Goal: Information Seeking & Learning: Learn about a topic

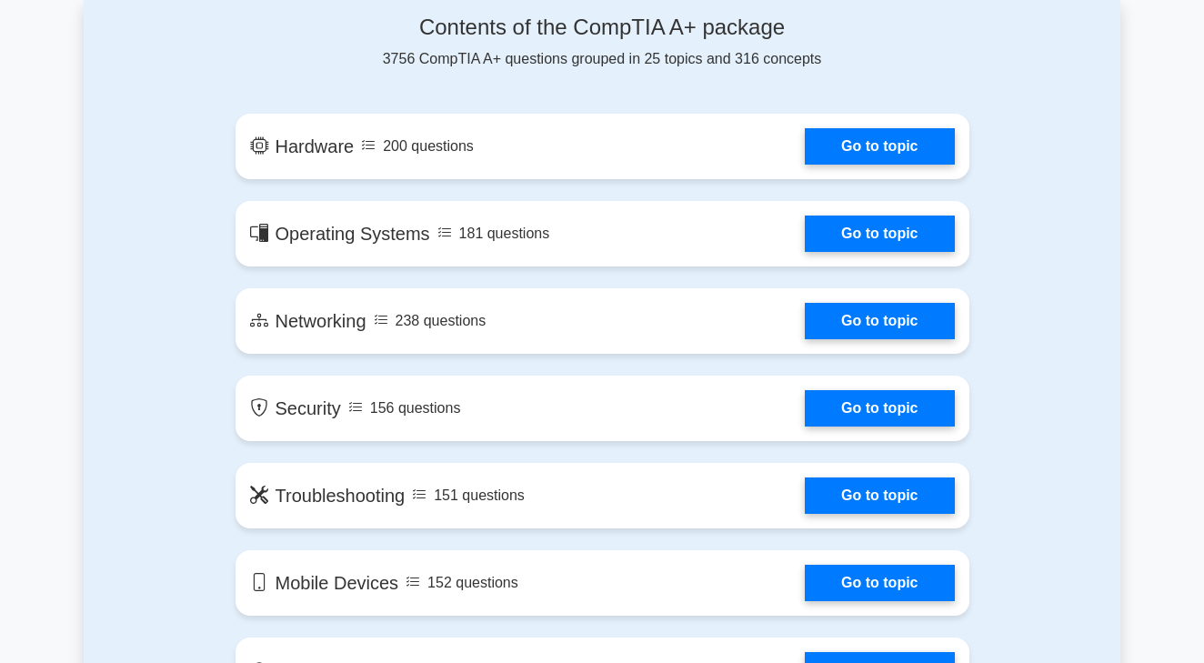
scroll to position [987, 0]
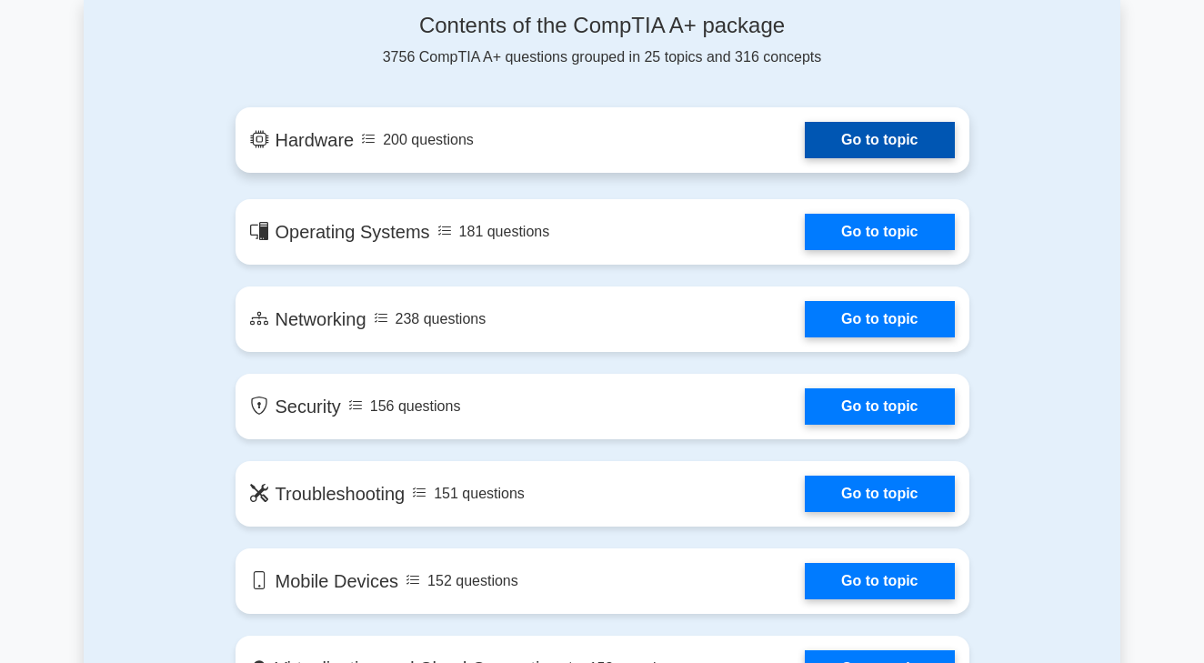
click at [902, 123] on link "Go to topic" at bounding box center [879, 140] width 149 height 36
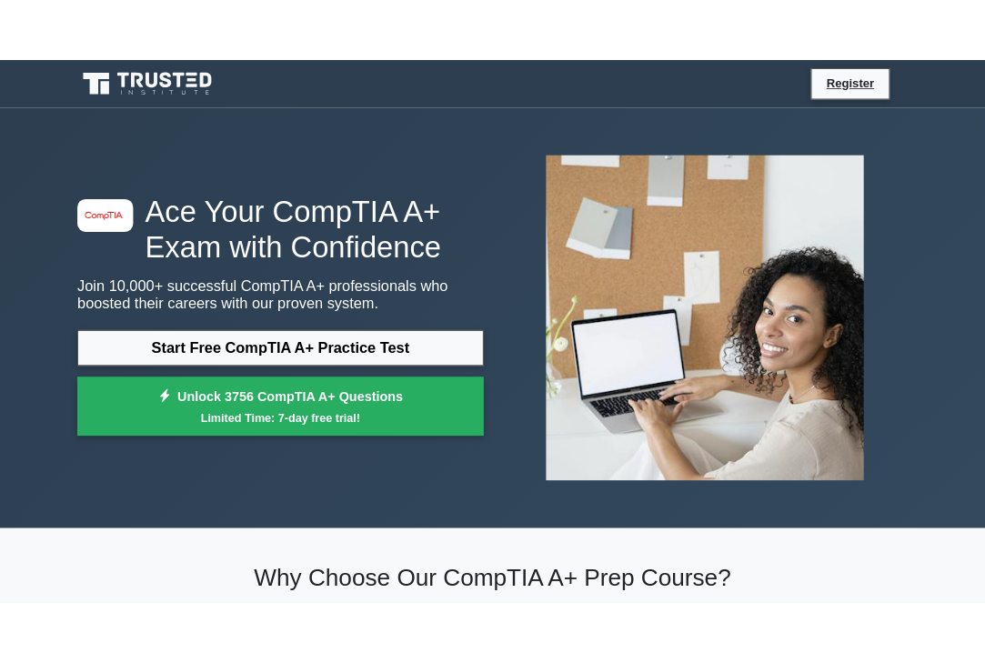
scroll to position [0, 0]
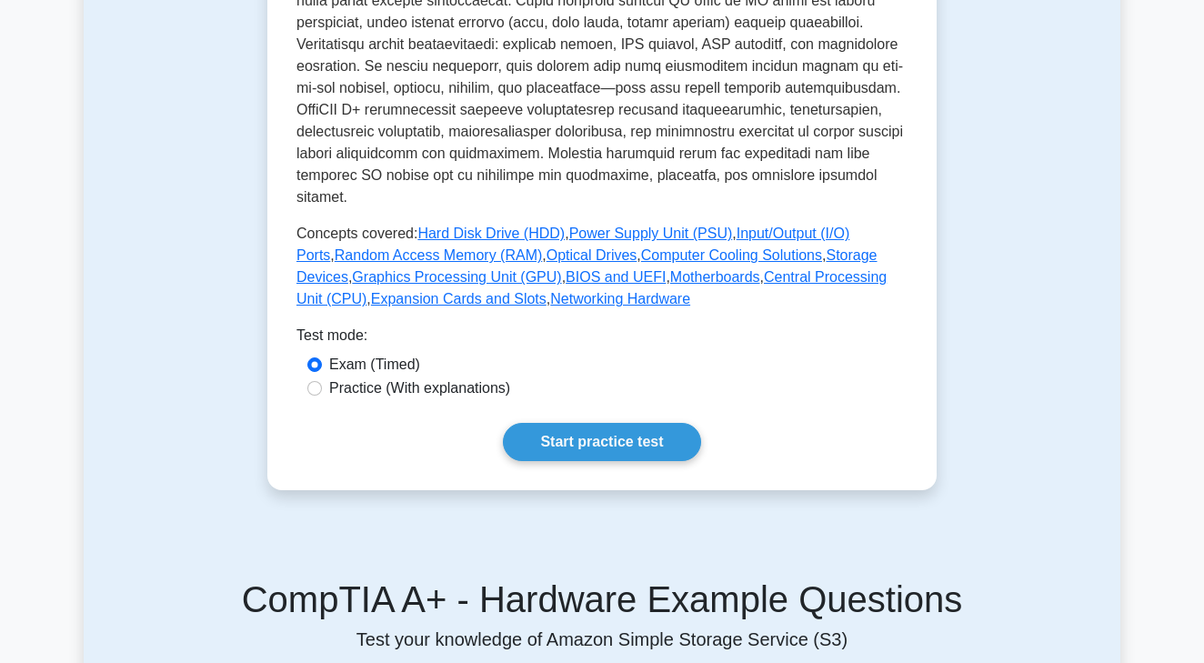
scroll to position [743, 0]
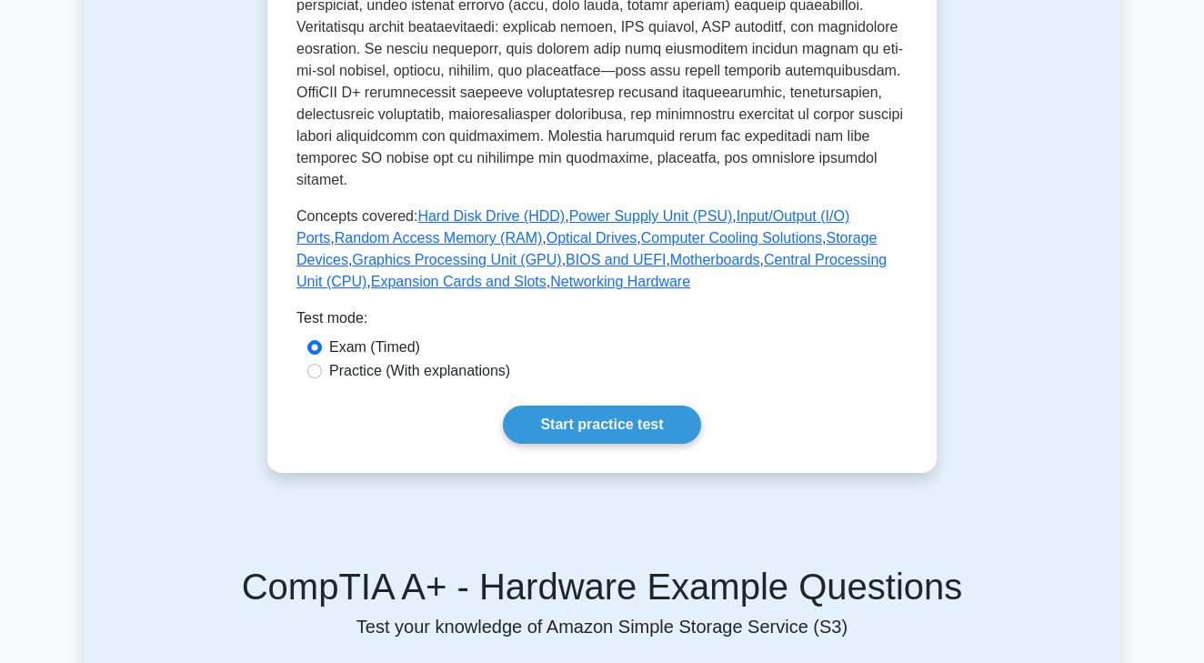
click at [482, 360] on label "Practice (With explanations)" at bounding box center [419, 371] width 181 height 22
click at [322, 364] on input "Practice (With explanations)" at bounding box center [314, 371] width 15 height 15
radio input "true"
click at [534, 406] on link "Start practice test" at bounding box center [601, 425] width 197 height 38
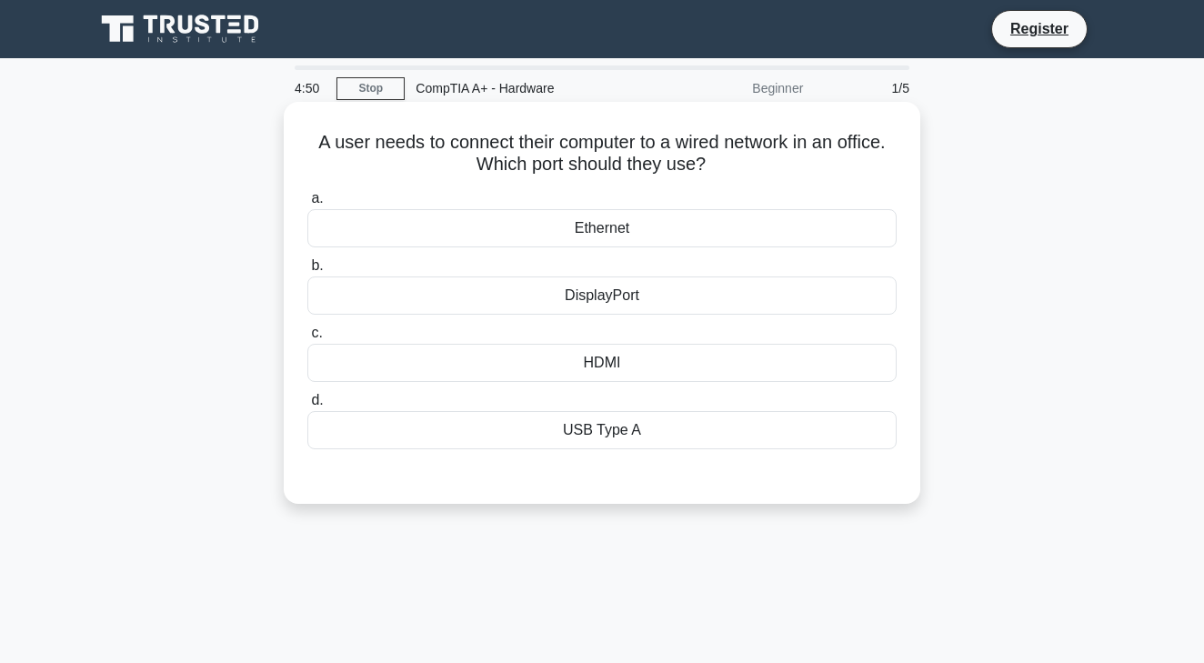
click at [635, 222] on div "Ethernet" at bounding box center [601, 228] width 589 height 38
click at [307, 205] on input "a. Ethernet" at bounding box center [307, 199] width 0 height 12
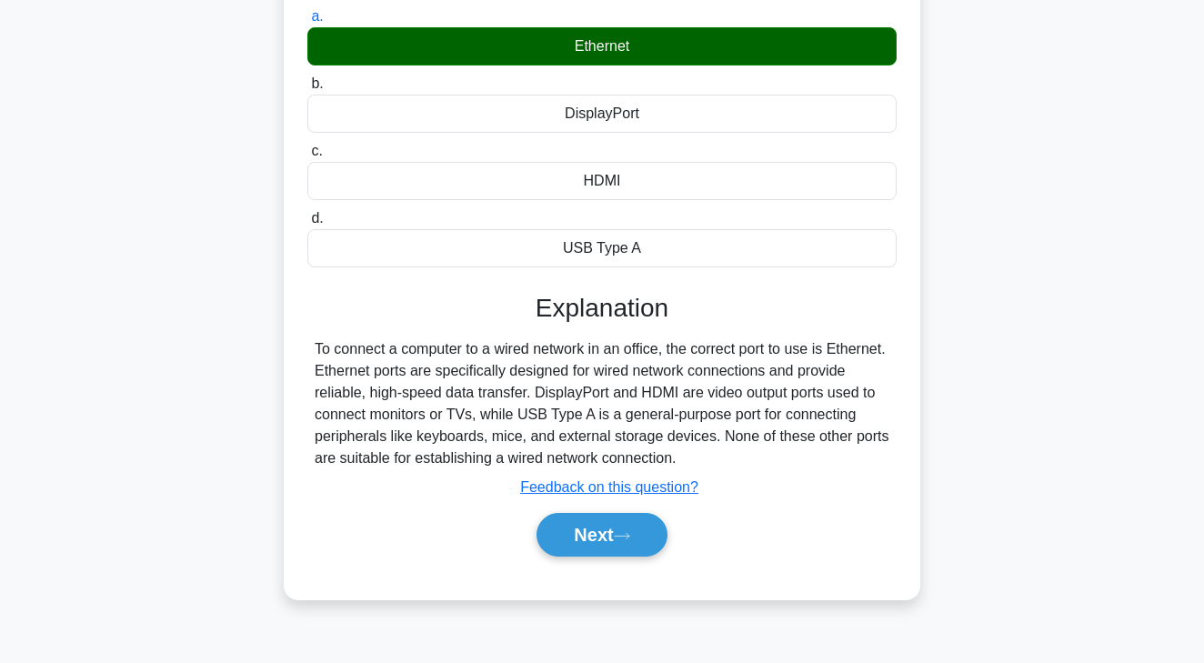
scroll to position [183, 0]
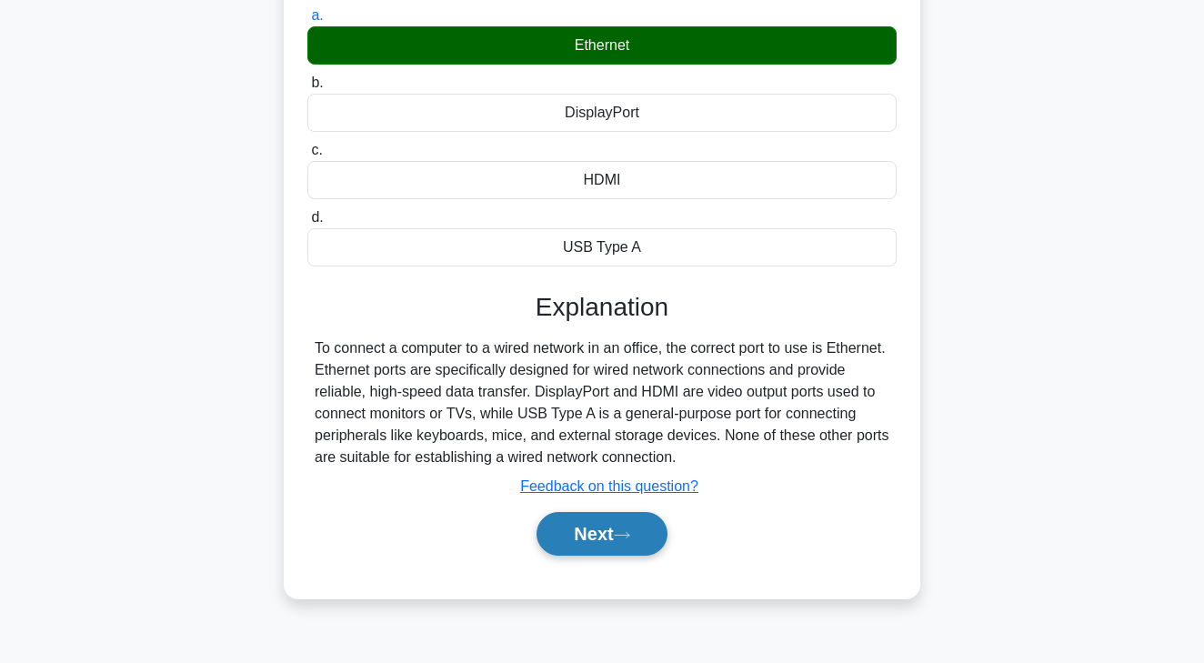
click at [594, 530] on button "Next" at bounding box center [601, 534] width 130 height 44
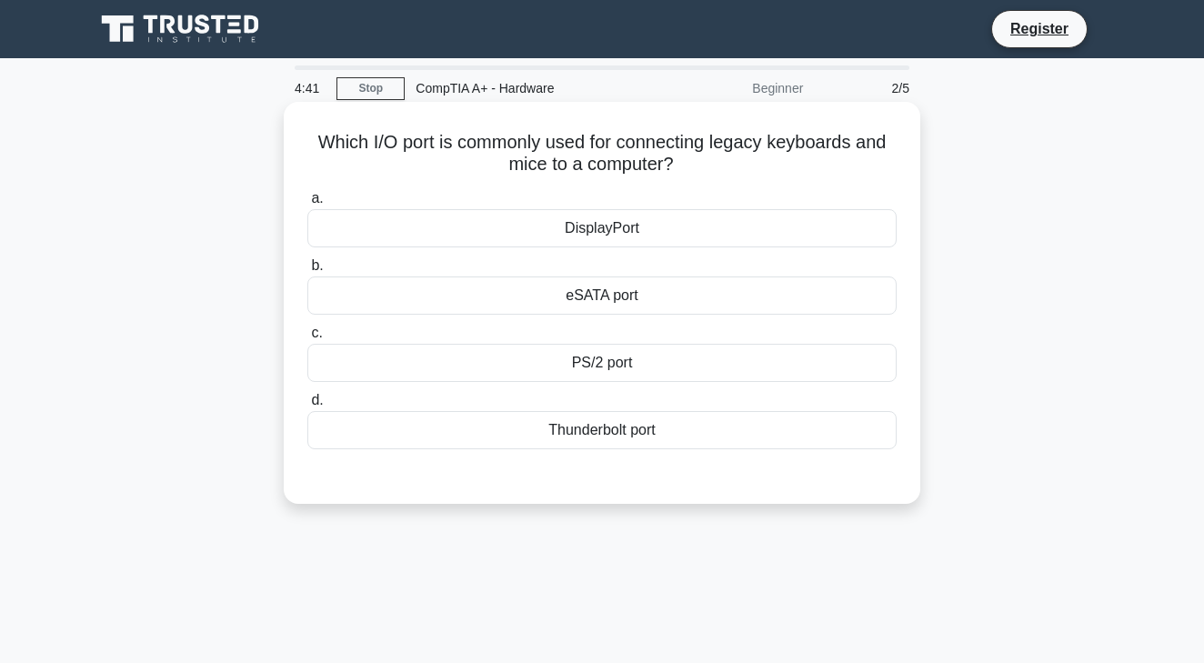
scroll to position [1, 0]
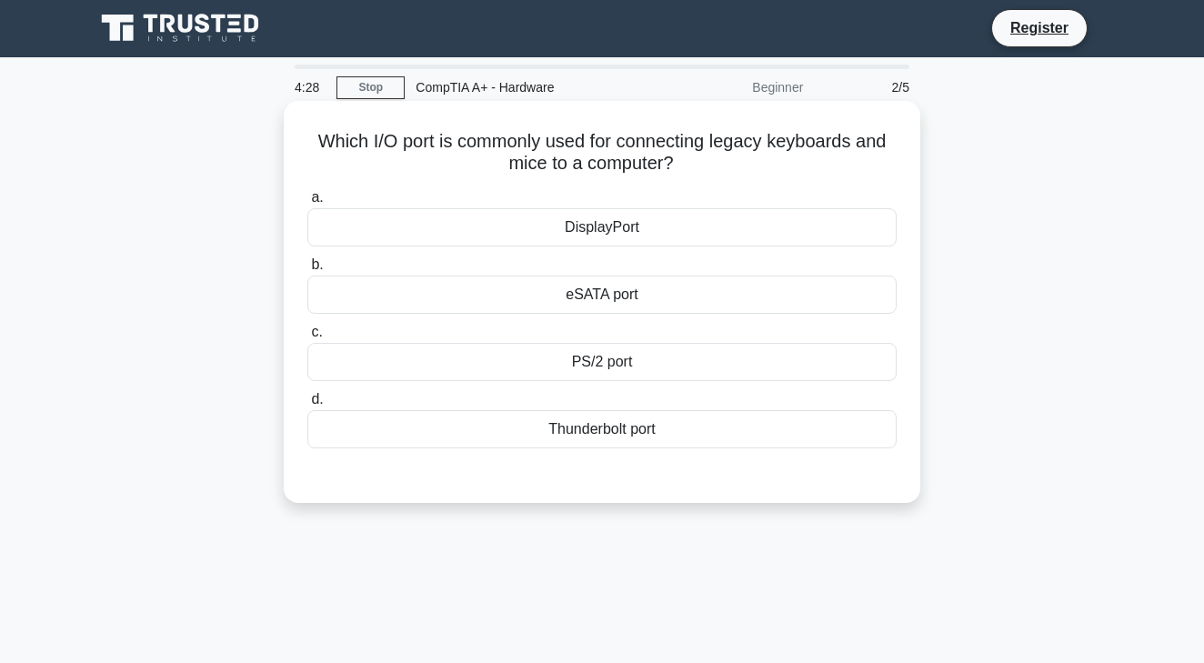
click at [596, 426] on div "Thunderbolt port" at bounding box center [601, 429] width 589 height 38
click at [307, 406] on input "d. Thunderbolt port" at bounding box center [307, 400] width 0 height 12
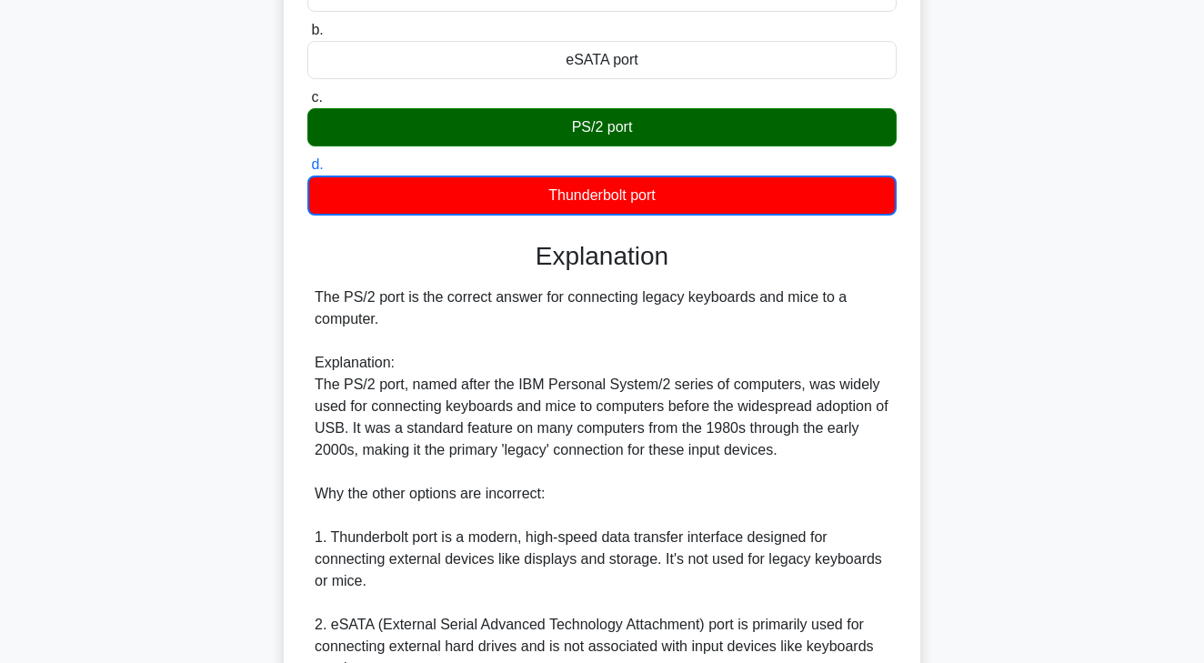
scroll to position [240, 0]
